Goal: Transaction & Acquisition: Register for event/course

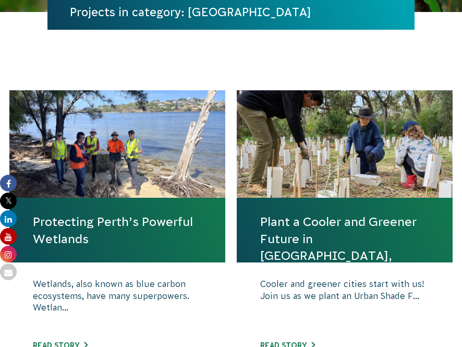
scroll to position [266, 0]
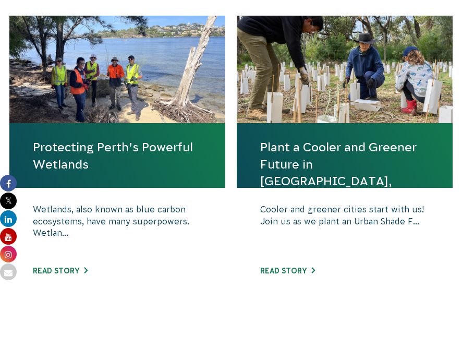
click at [145, 146] on link "Protecting Perth’s Powerful Wetlands" at bounding box center [117, 155] width 169 height 33
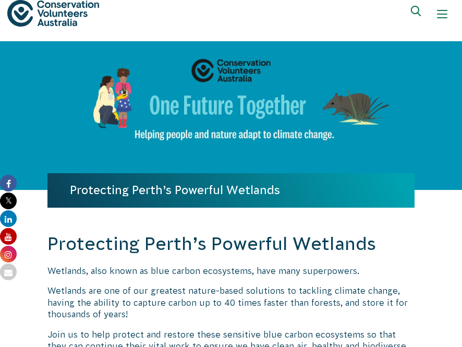
scroll to position [3, 0]
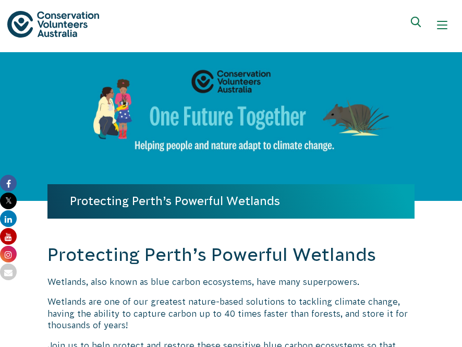
click at [446, 23] on div "Show mobile navigation menu" at bounding box center [442, 25] width 10 height 10
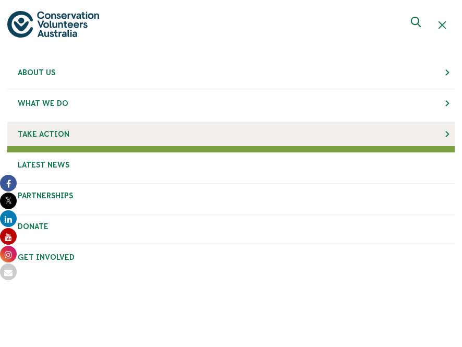
click at [233, 144] on link "Take Action" at bounding box center [230, 134] width 447 height 24
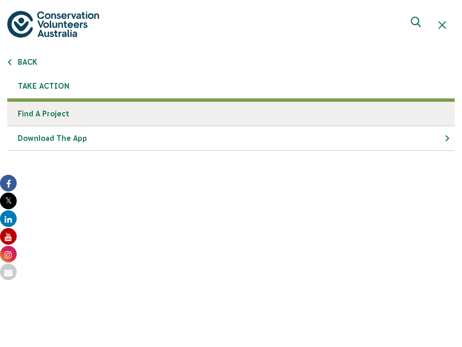
click at [165, 117] on link "Find a project" at bounding box center [230, 114] width 447 height 25
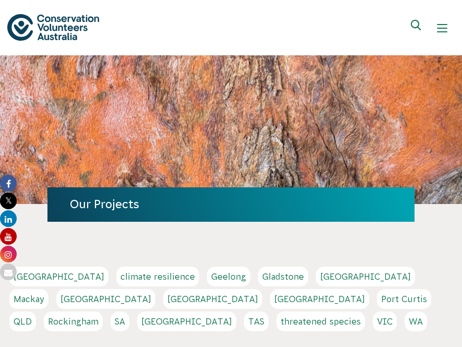
scroll to position [151, 0]
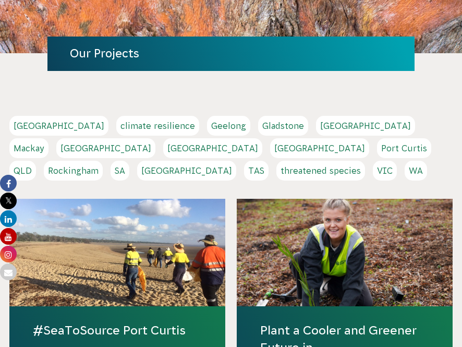
click at [270, 154] on link "[GEOGRAPHIC_DATA]" at bounding box center [319, 148] width 99 height 20
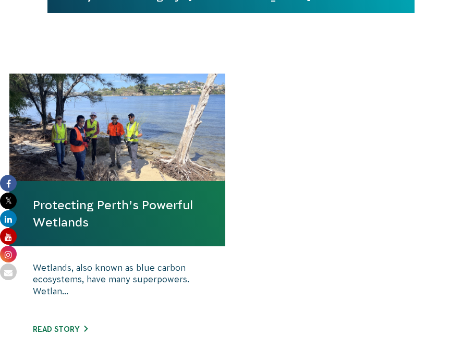
scroll to position [374, 0]
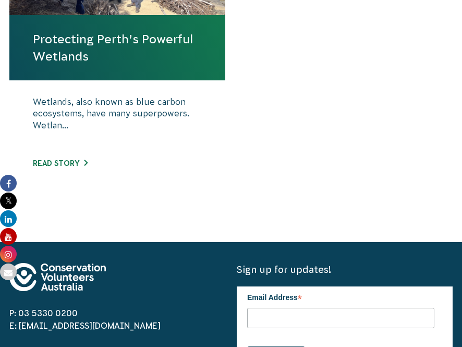
click at [134, 70] on h4 "Protecting Perth’s Powerful Wetlands" at bounding box center [117, 47] width 216 height 65
click at [102, 36] on link "Protecting Perth’s Powerful Wetlands" at bounding box center [117, 47] width 169 height 33
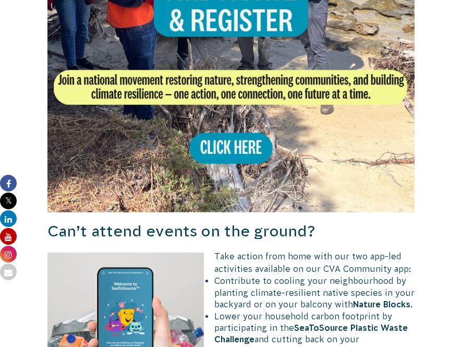
scroll to position [610, 0]
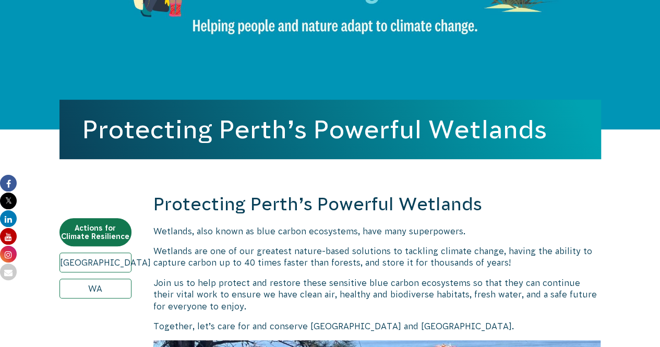
scroll to position [0, 0]
